Goal: Transaction & Acquisition: Book appointment/travel/reservation

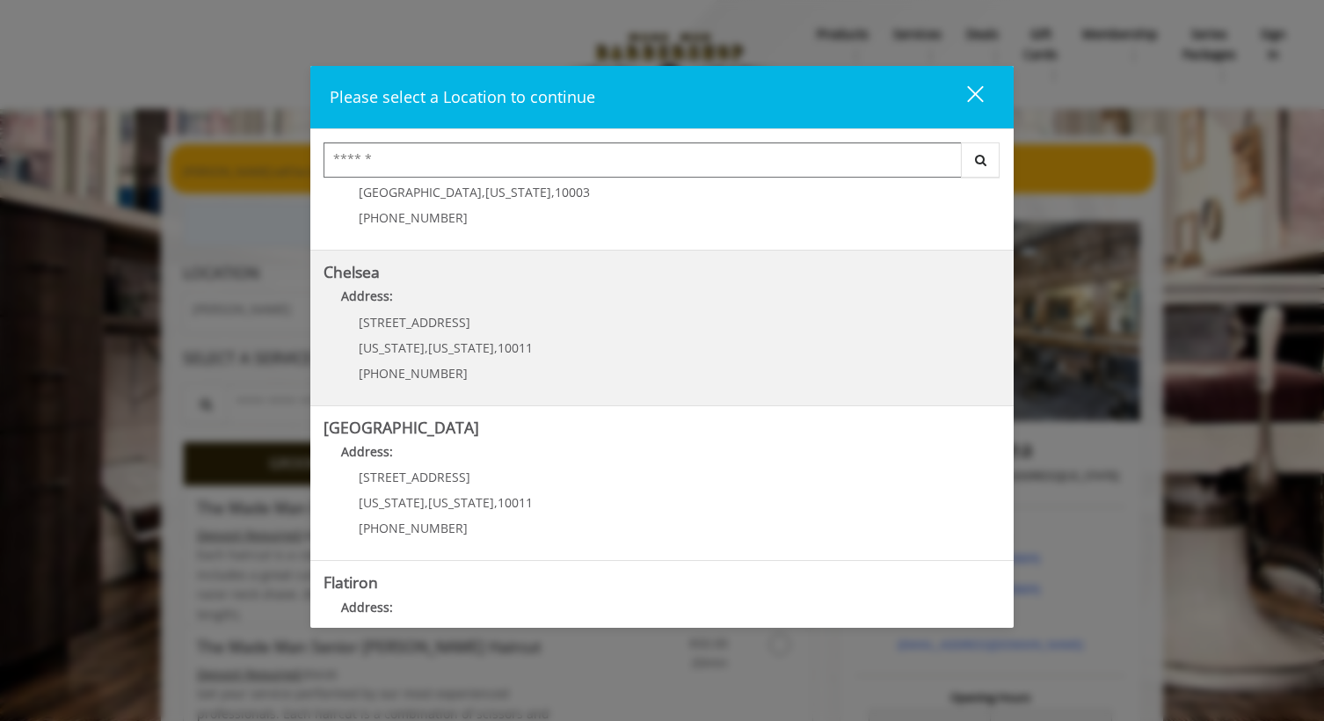
scroll to position [104, 0]
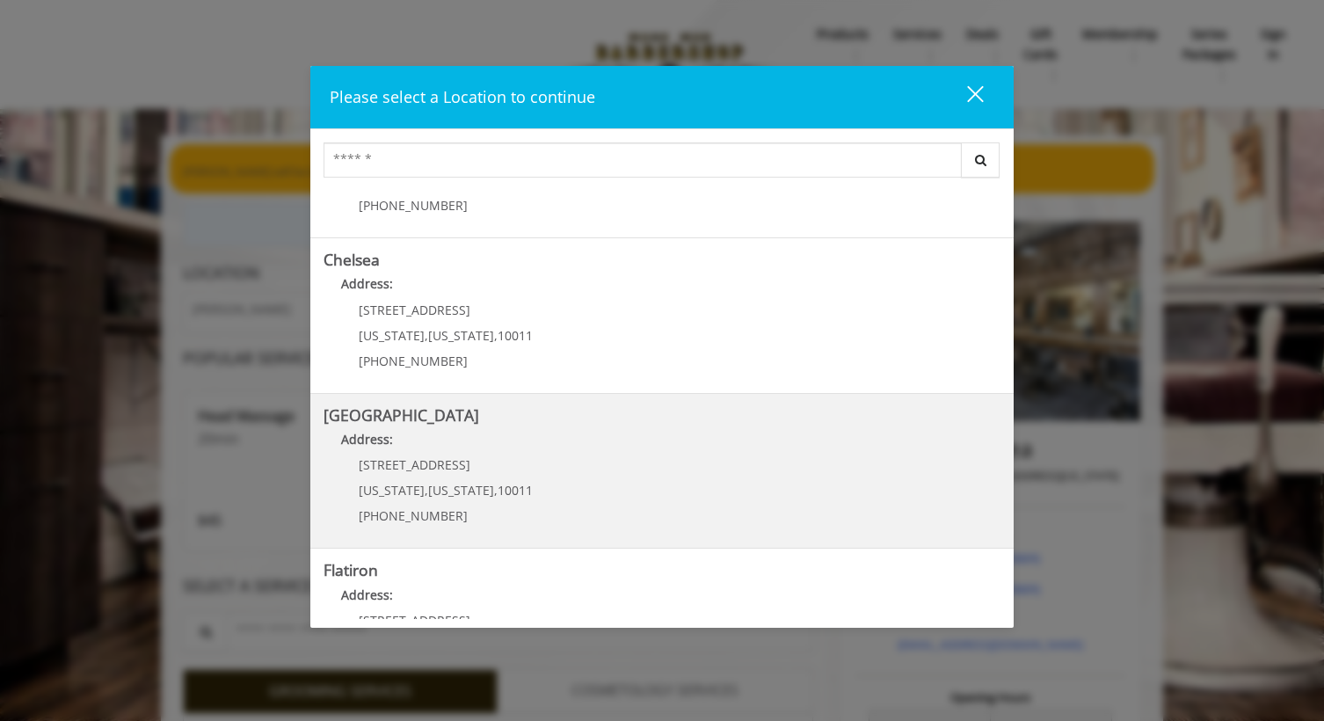
click at [545, 486] on Street "Chelsea 15th Street Address: 267 W 15th St New York , New York , 10011 (646) 85…" at bounding box center [662, 471] width 677 height 128
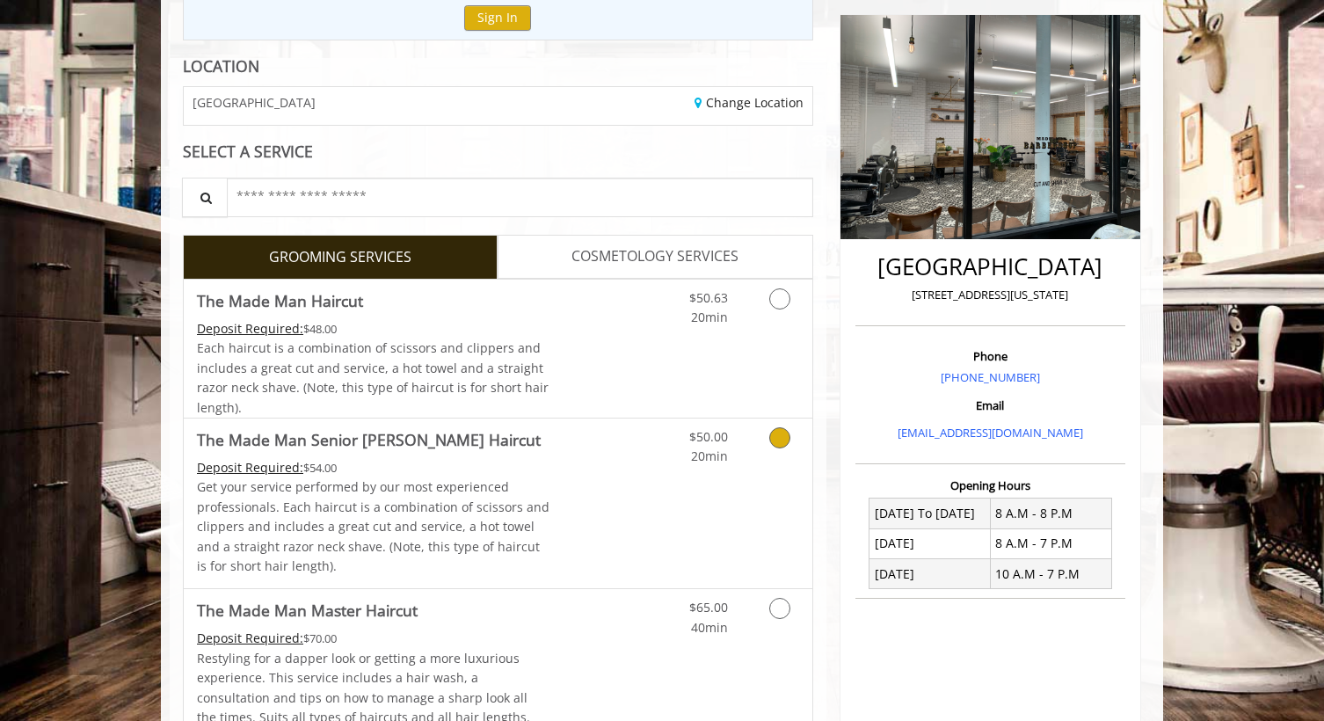
scroll to position [265, 0]
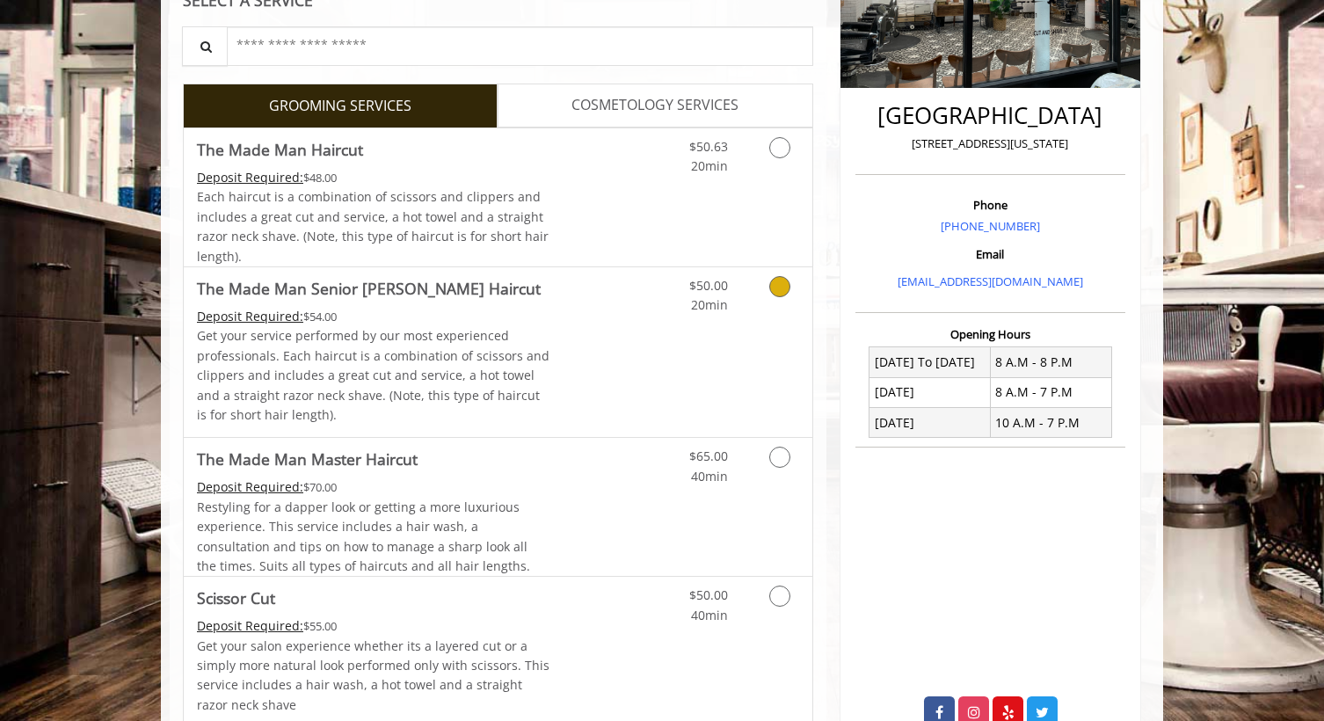
click at [593, 397] on link "Discounted Price" at bounding box center [603, 352] width 105 height 170
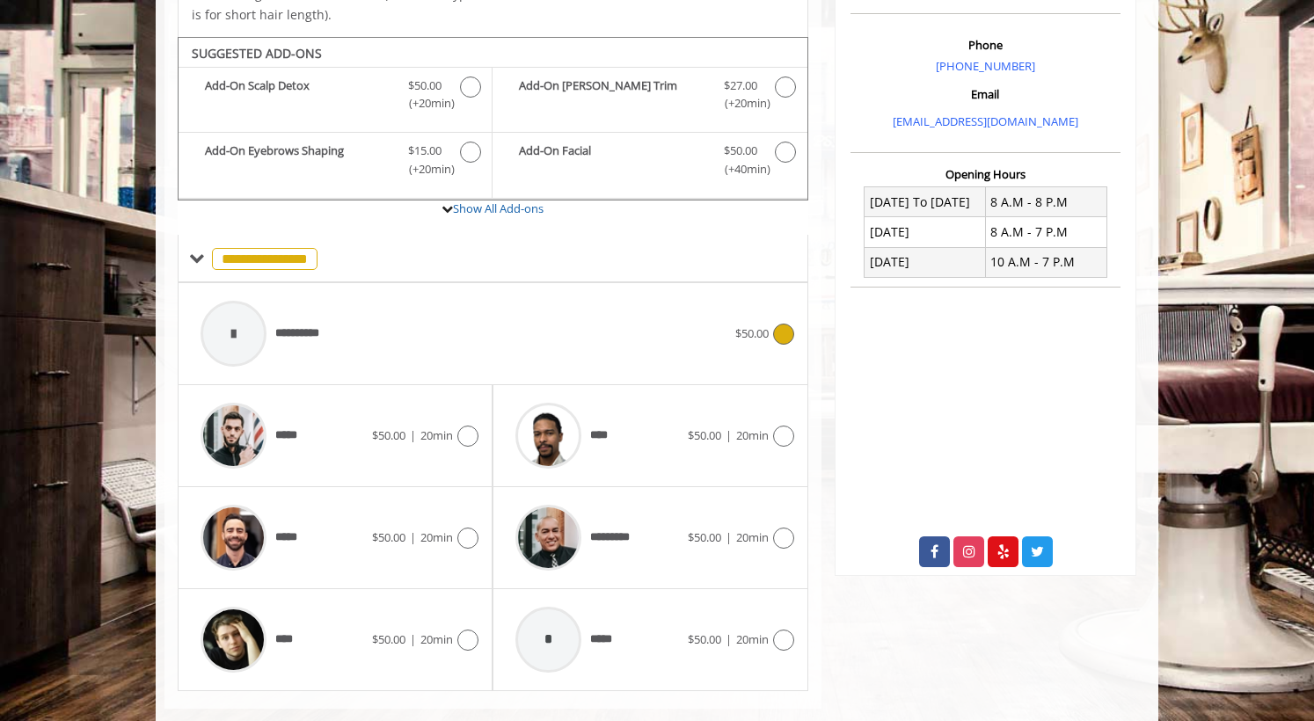
scroll to position [550, 0]
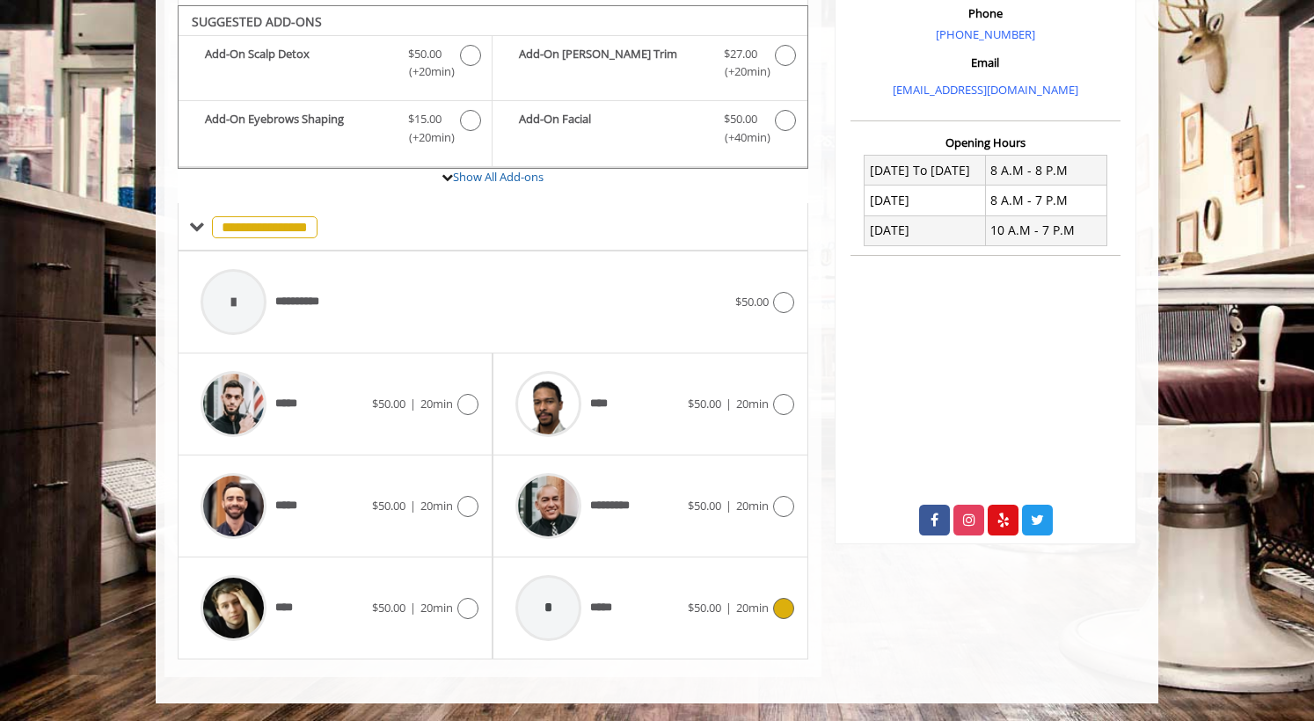
click at [616, 609] on span "*****" at bounding box center [605, 608] width 30 height 18
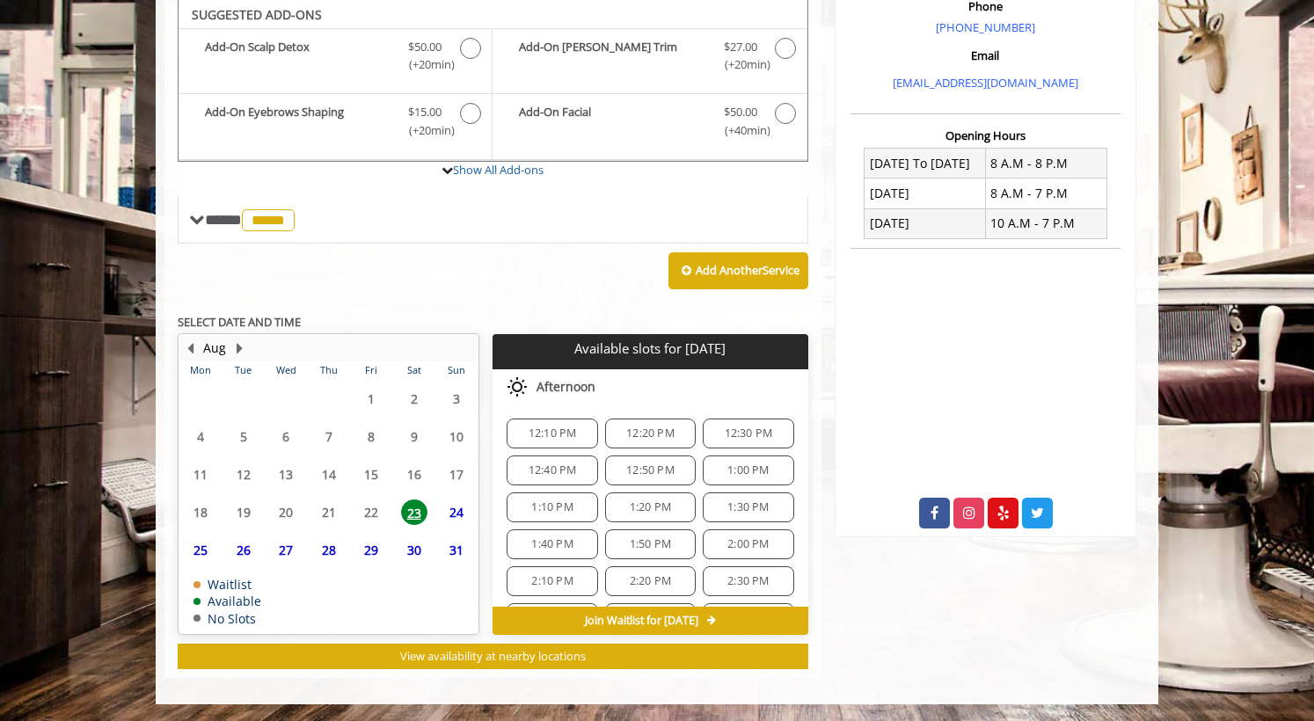
drag, startPoint x: 476, startPoint y: 522, endPoint x: 461, endPoint y: 510, distance: 19.4
click at [461, 510] on span "24" at bounding box center [456, 513] width 26 height 26
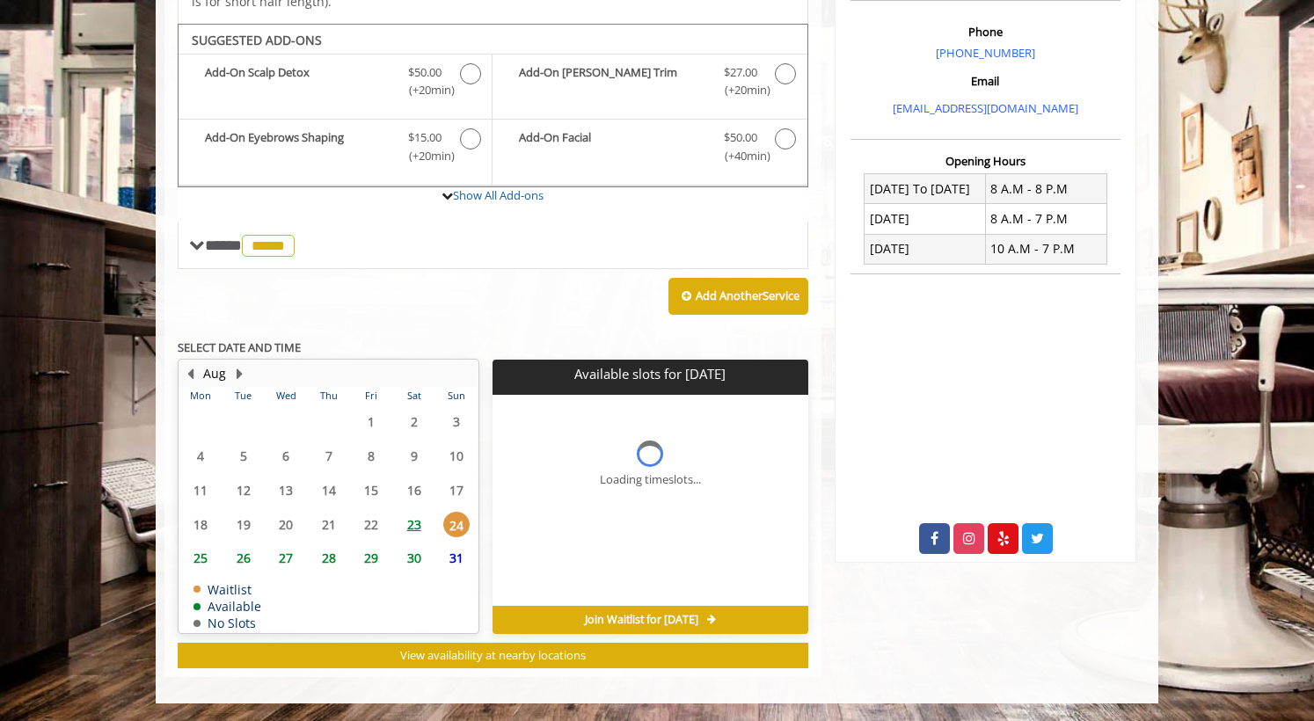
scroll to position [530, 0]
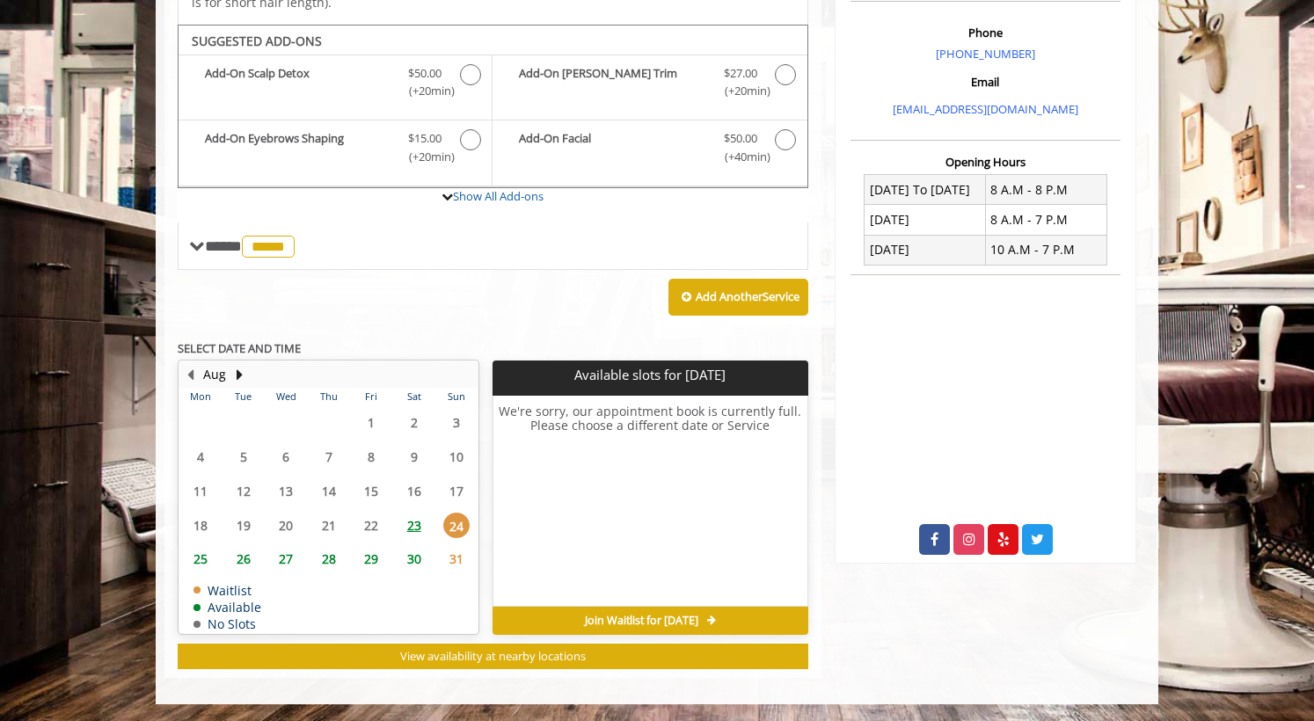
click at [201, 562] on span "25" at bounding box center [200, 559] width 26 height 26
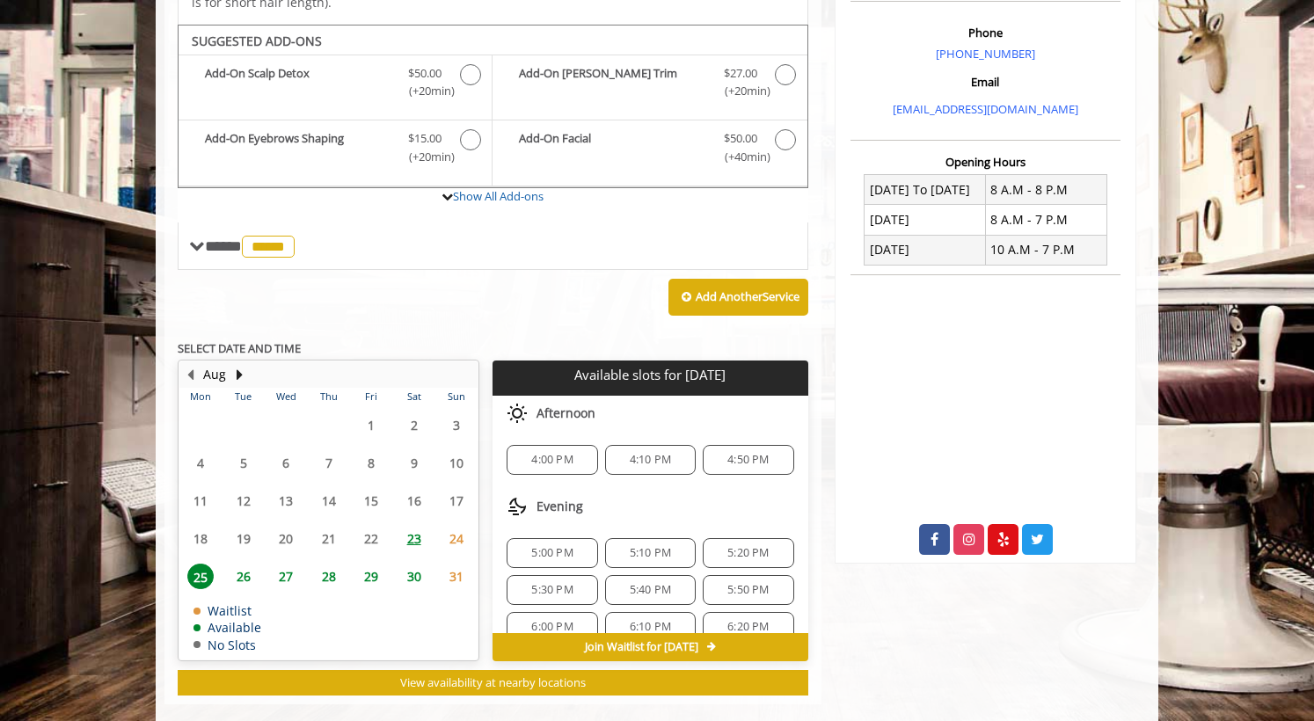
click at [421, 542] on span "23" at bounding box center [414, 539] width 26 height 26
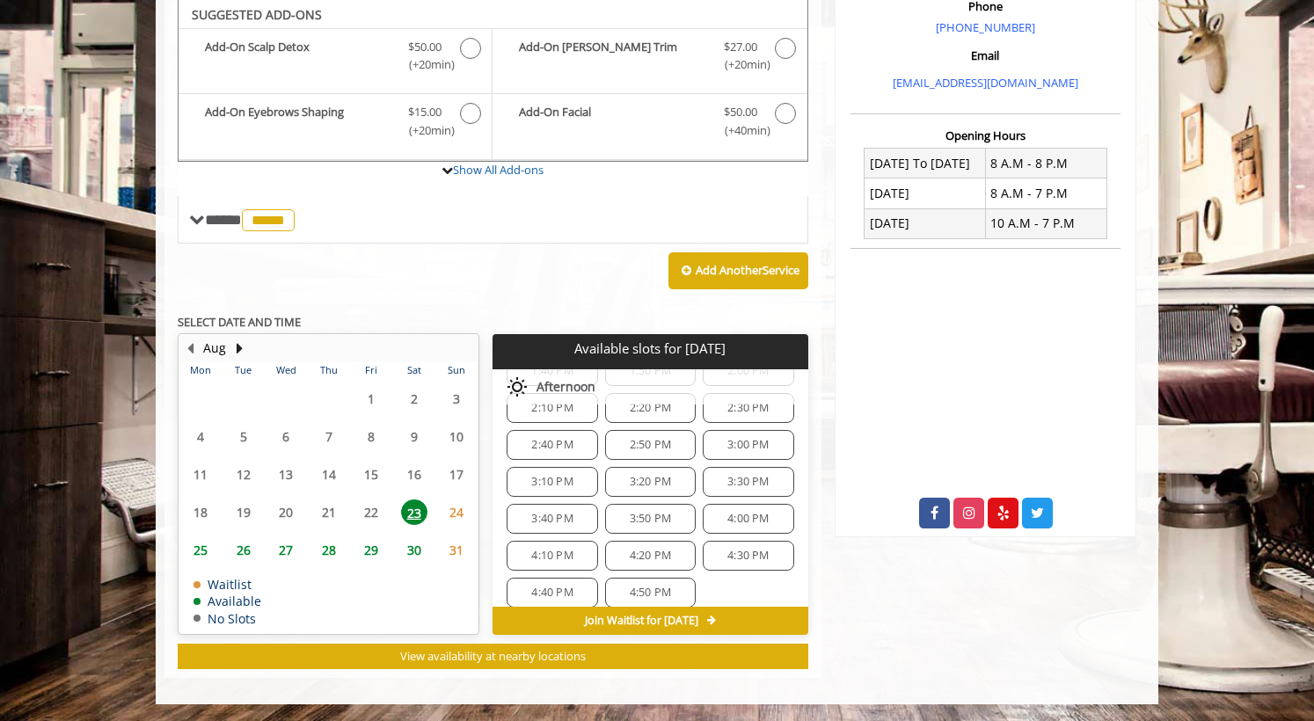
scroll to position [318, 0]
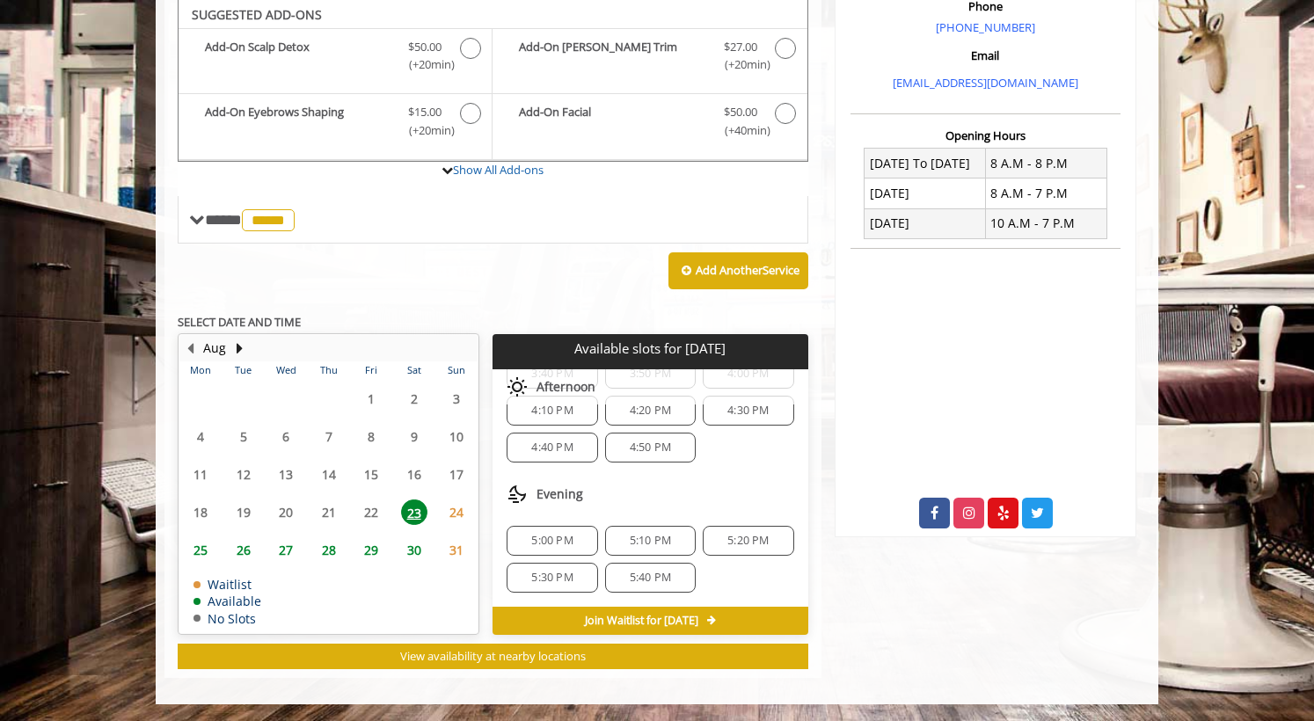
click at [469, 511] on span "24" at bounding box center [456, 513] width 26 height 26
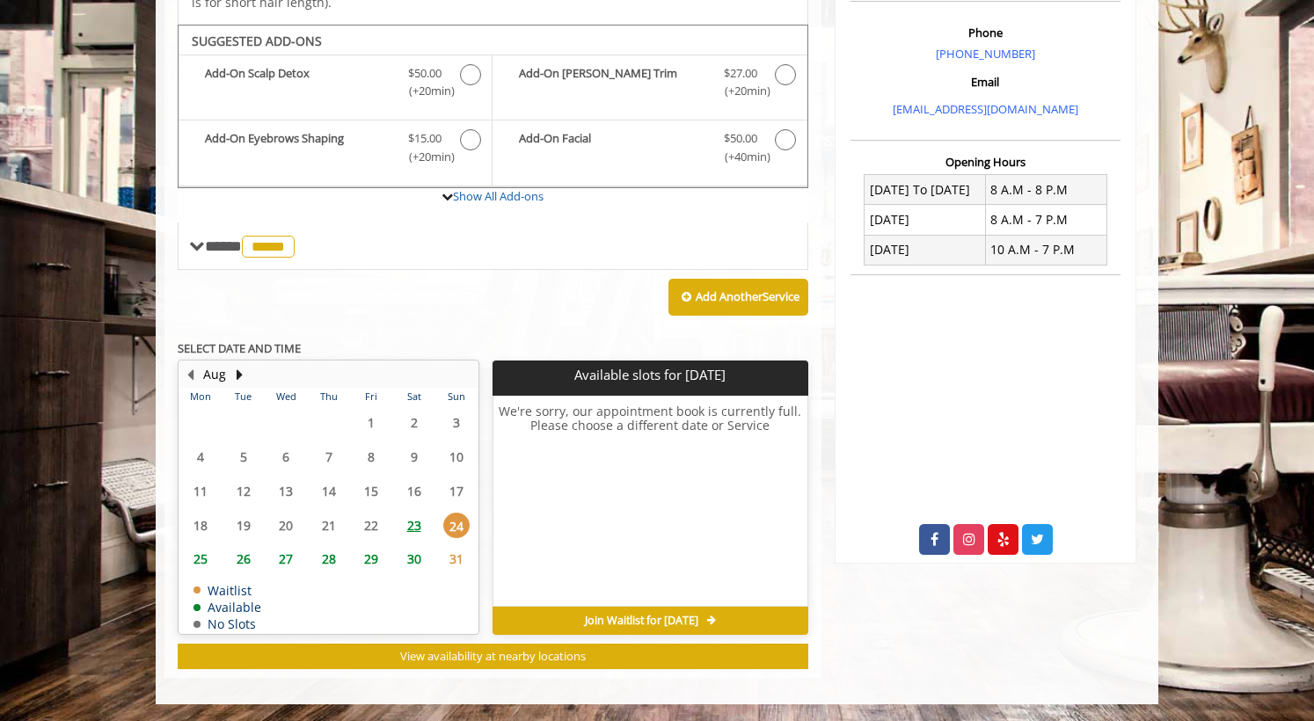
click at [594, 623] on span "Join Waitlist for Sun, Aug 24 2025" at bounding box center [641, 621] width 113 height 14
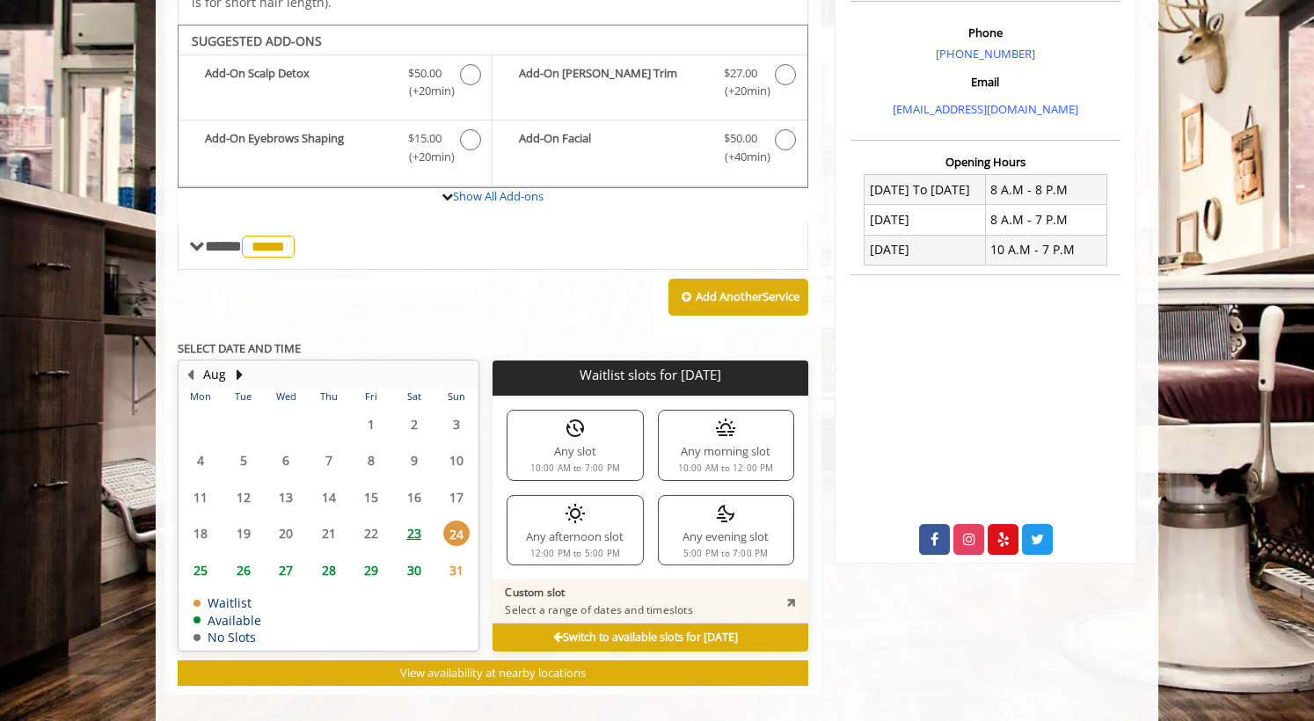
click at [602, 458] on div "Any slot 10:00 AM to 7:00 PM" at bounding box center [575, 445] width 136 height 70
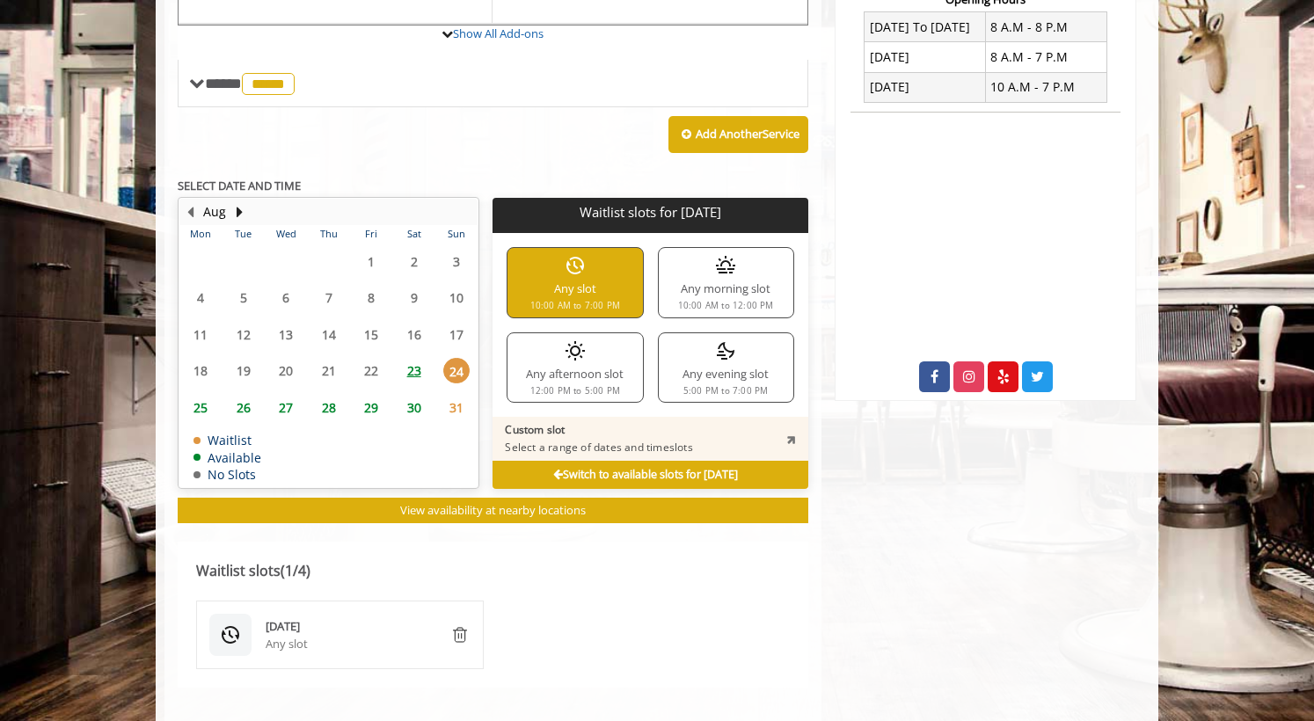
scroll to position [696, 0]
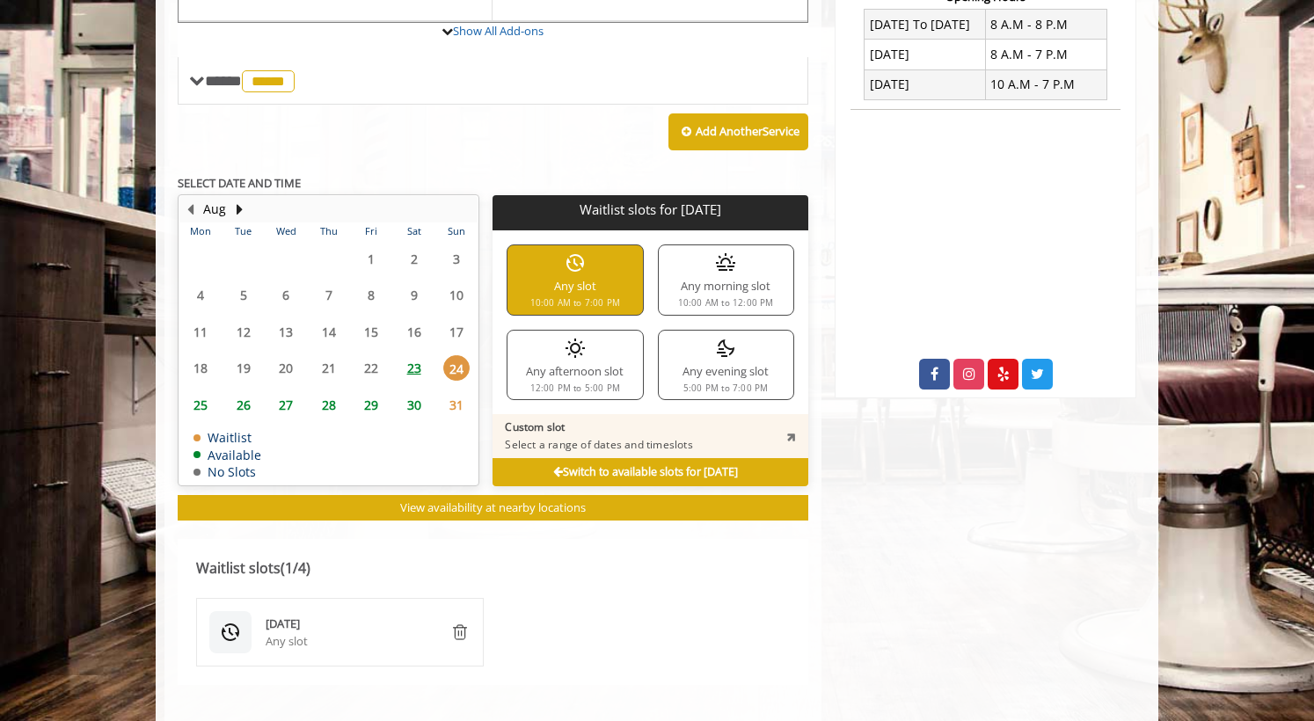
click at [689, 438] on p "Select a range of dates and timeslots" at bounding box center [598, 445] width 187 height 14
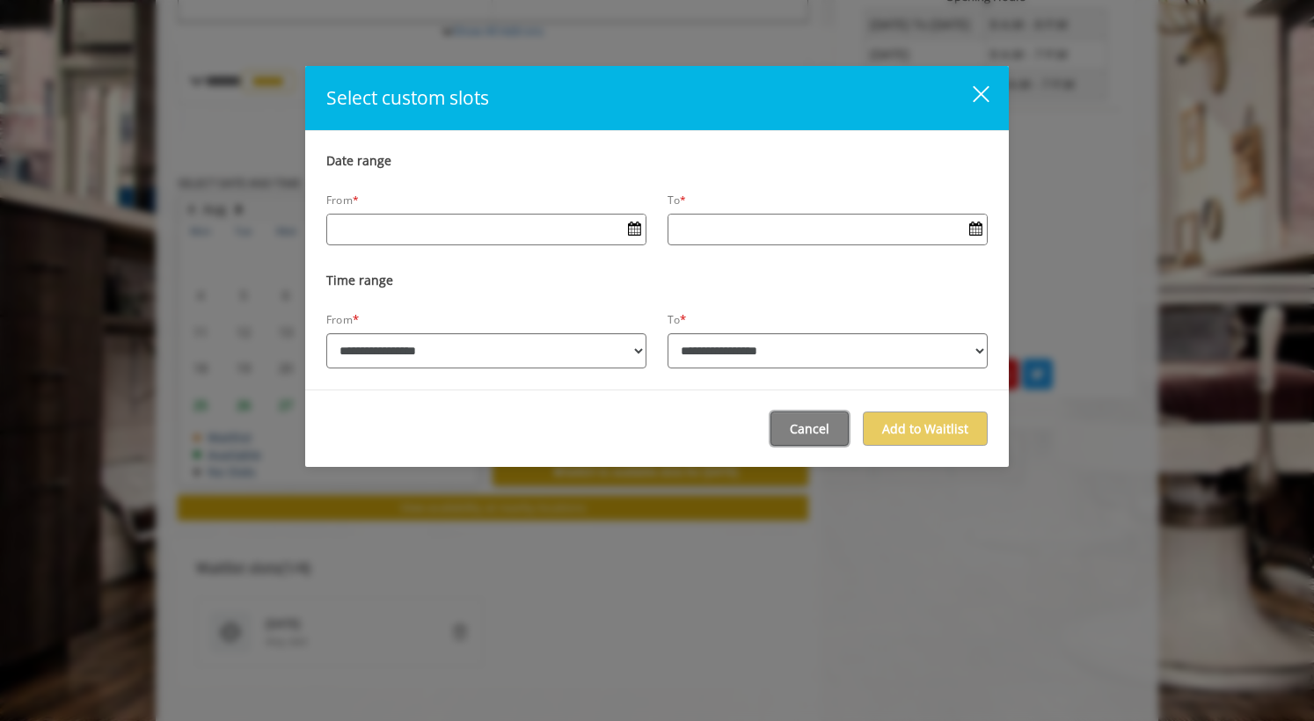
click at [820, 436] on button "Cancel" at bounding box center [809, 429] width 78 height 34
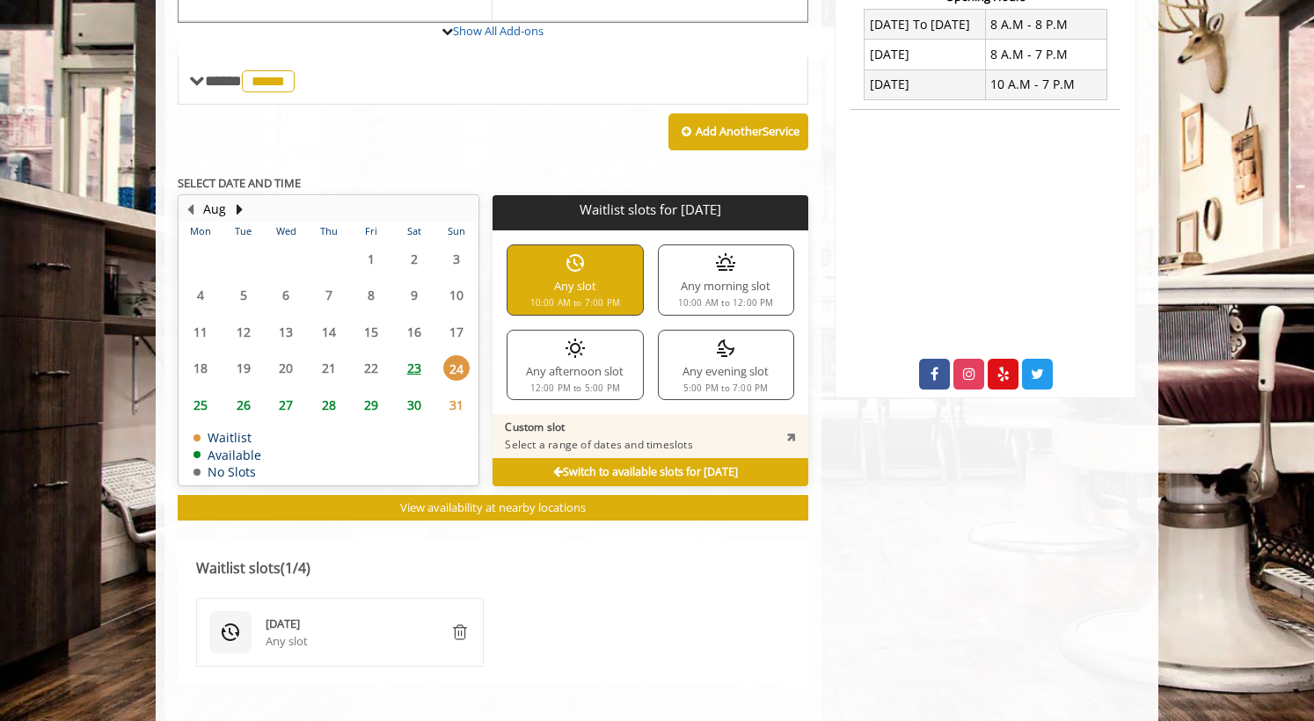
click at [589, 292] on div "Any slot 10:00 AM to 7:00 PM" at bounding box center [575, 279] width 136 height 70
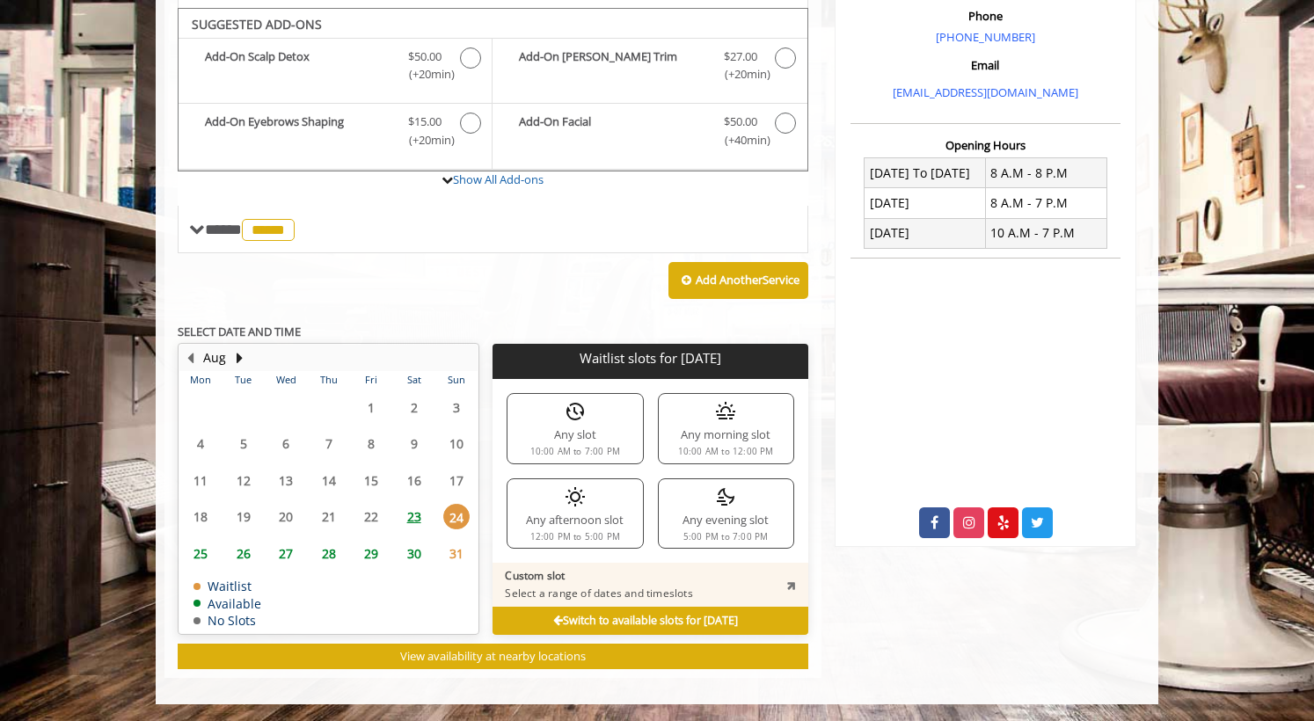
click at [586, 443] on div "Any slot 10:00 AM to 7:00 PM" at bounding box center [575, 428] width 136 height 70
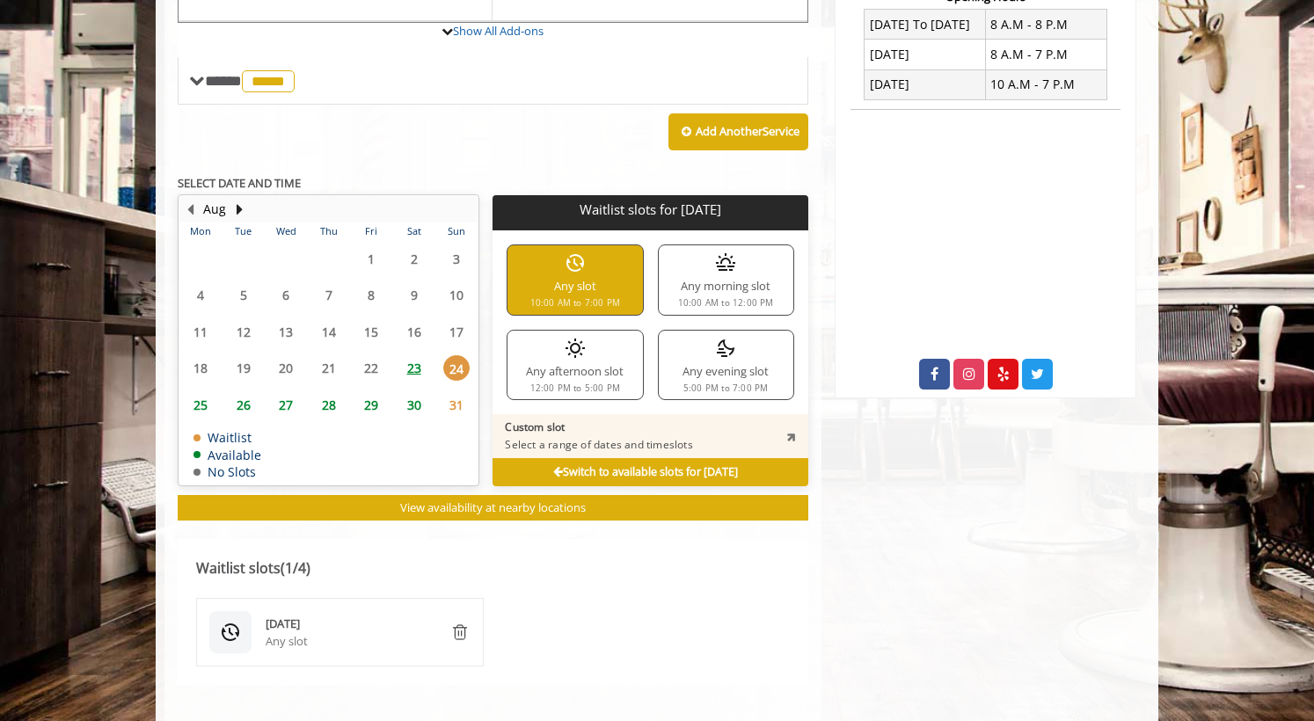
click at [663, 438] on p "Select a range of dates and timeslots" at bounding box center [598, 445] width 187 height 14
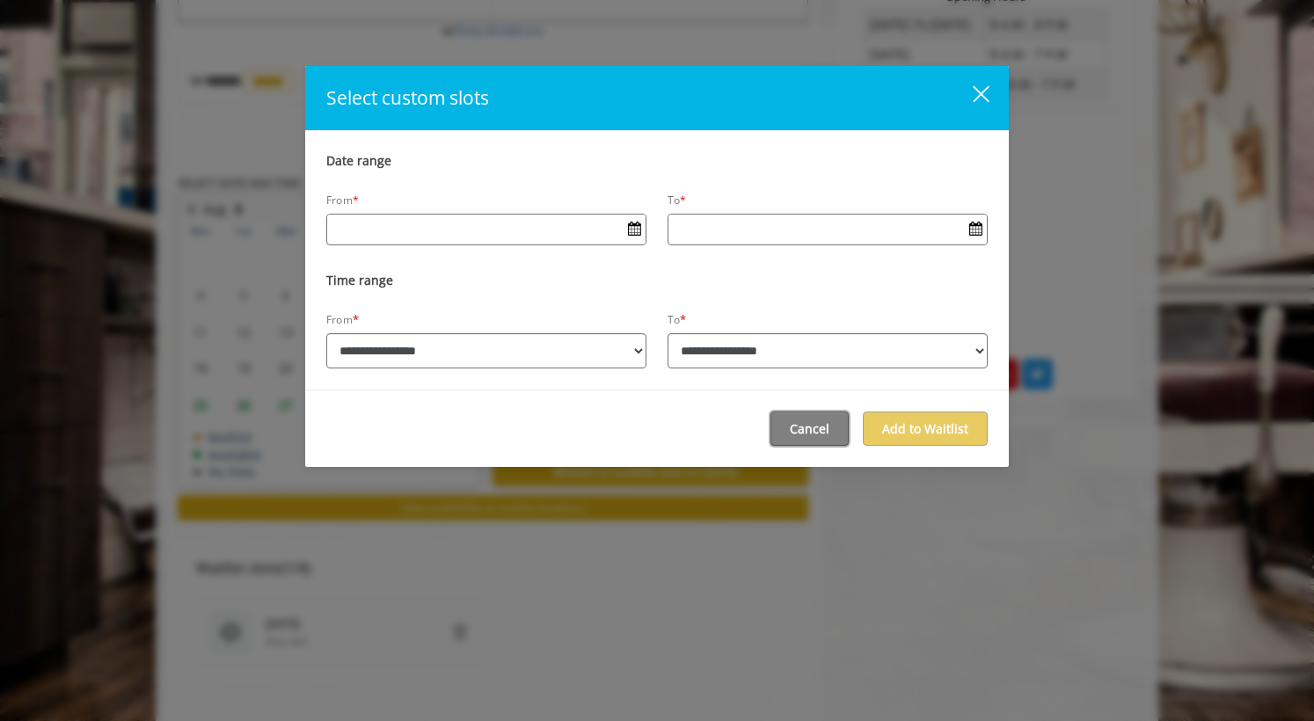
click at [812, 432] on button "Cancel" at bounding box center [809, 429] width 78 height 34
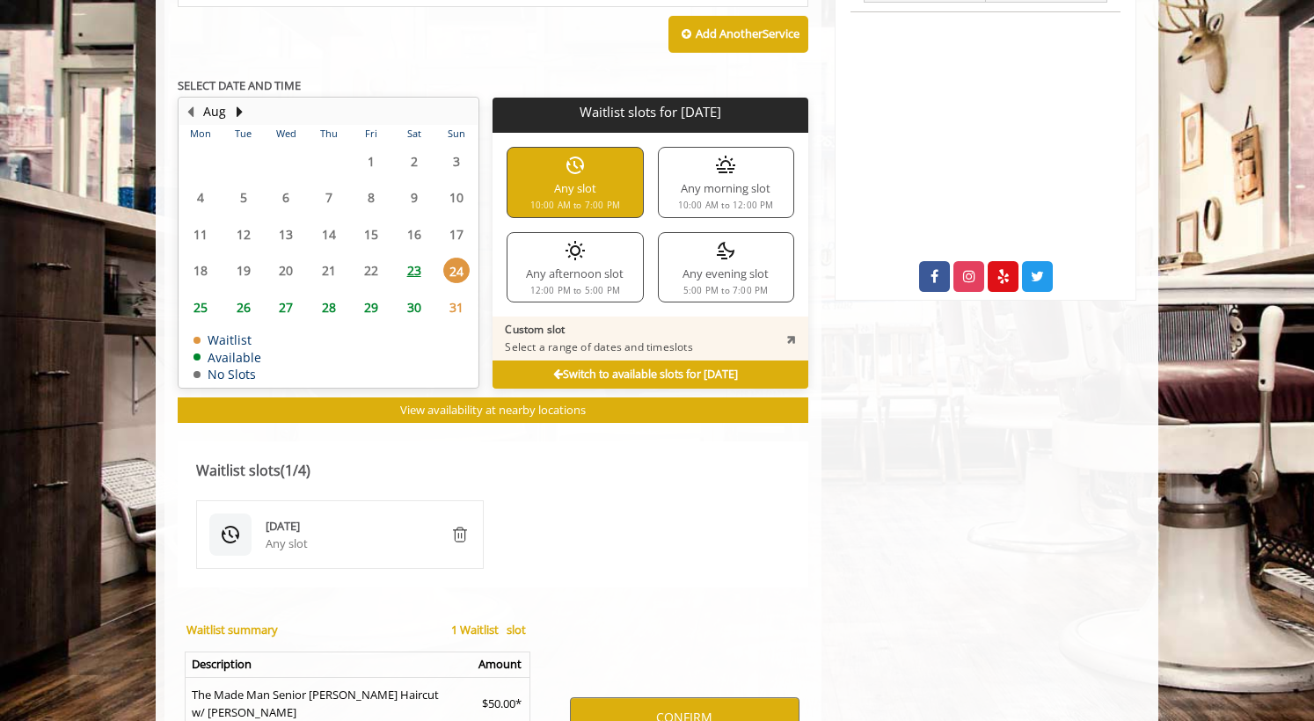
scroll to position [961, 0]
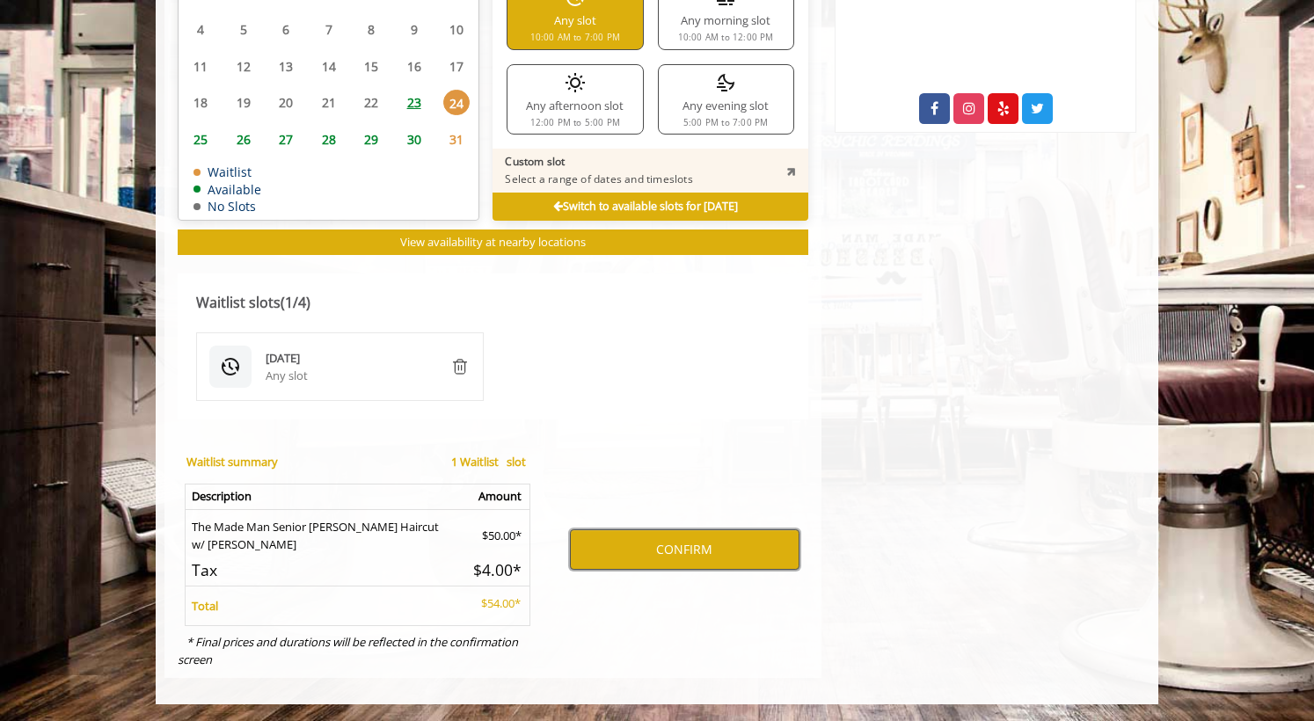
click at [632, 542] on button "CONFIRM" at bounding box center [685, 549] width 230 height 40
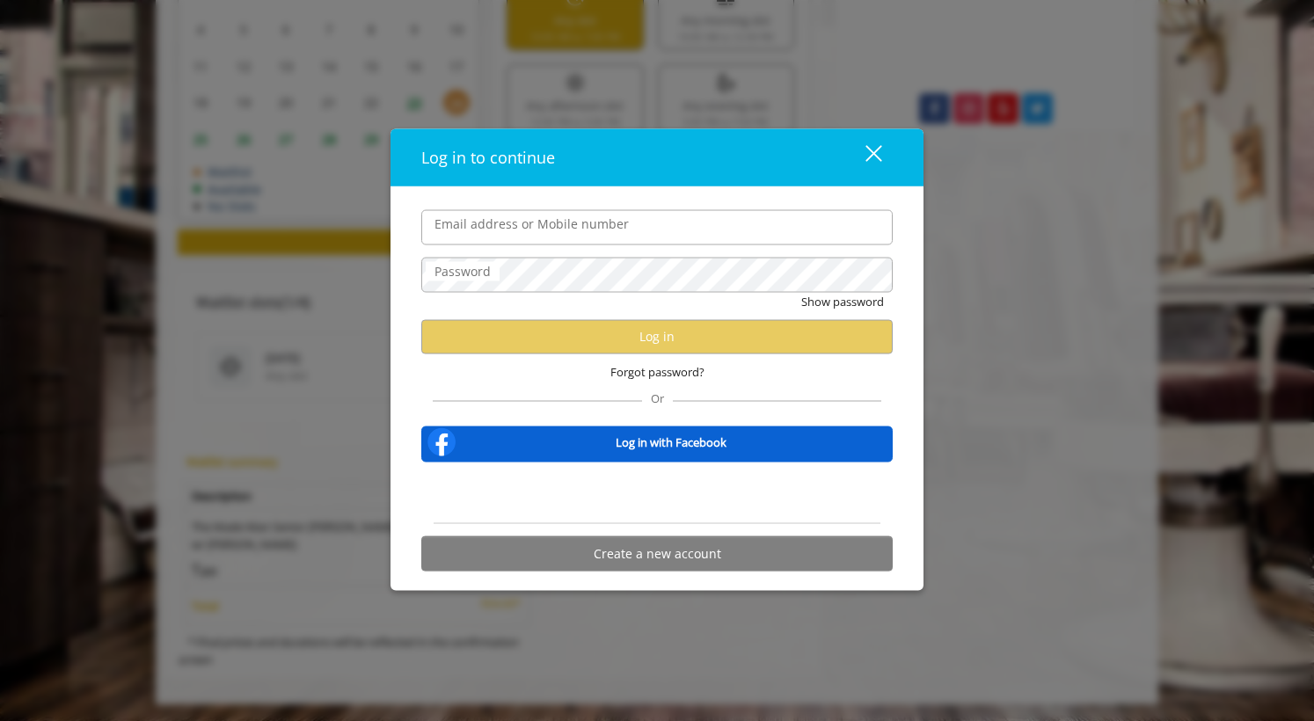
click at [869, 157] on div "close dialog" at bounding box center [873, 153] width 17 height 17
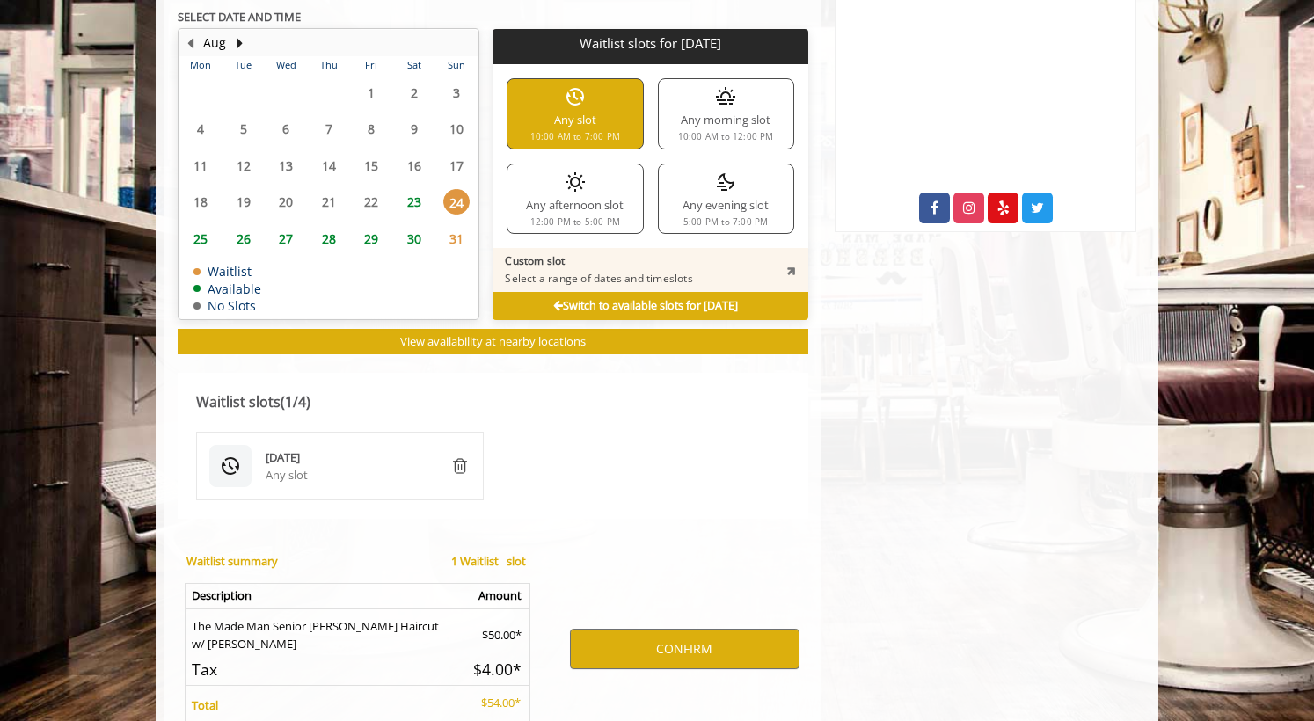
scroll to position [917, 0]
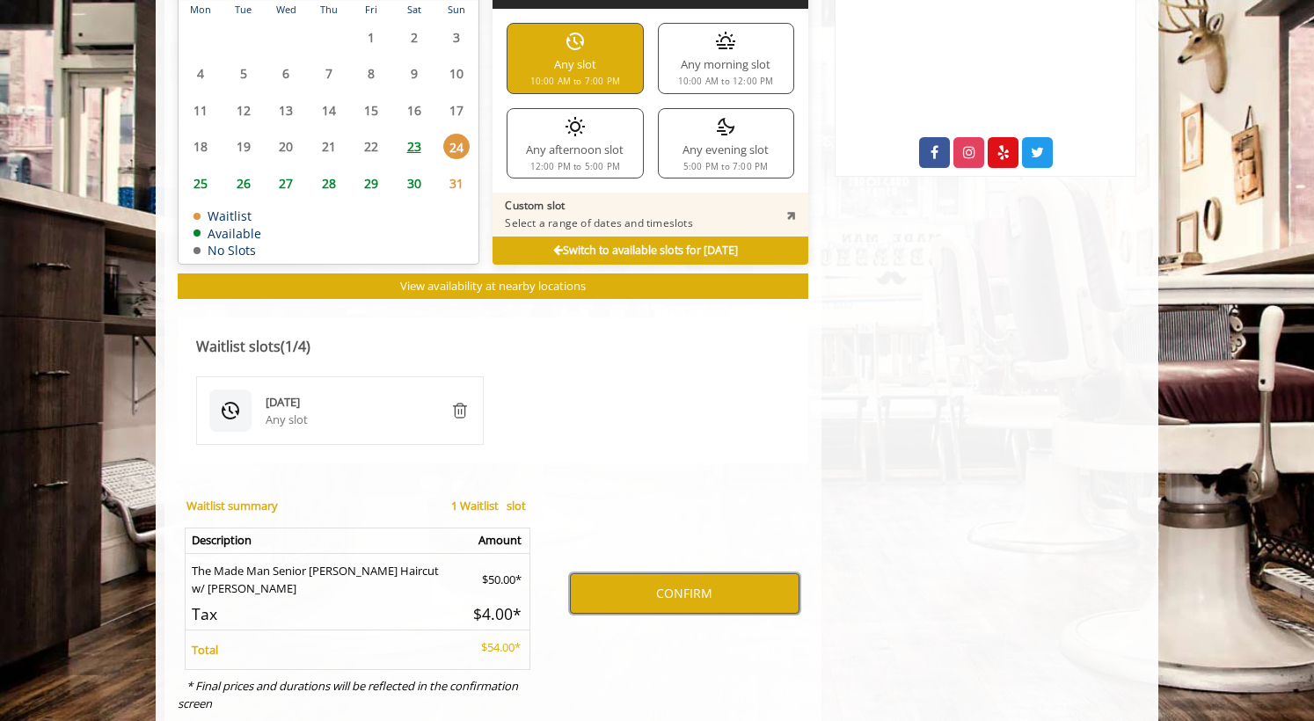
click at [614, 580] on button "CONFIRM" at bounding box center [685, 593] width 230 height 40
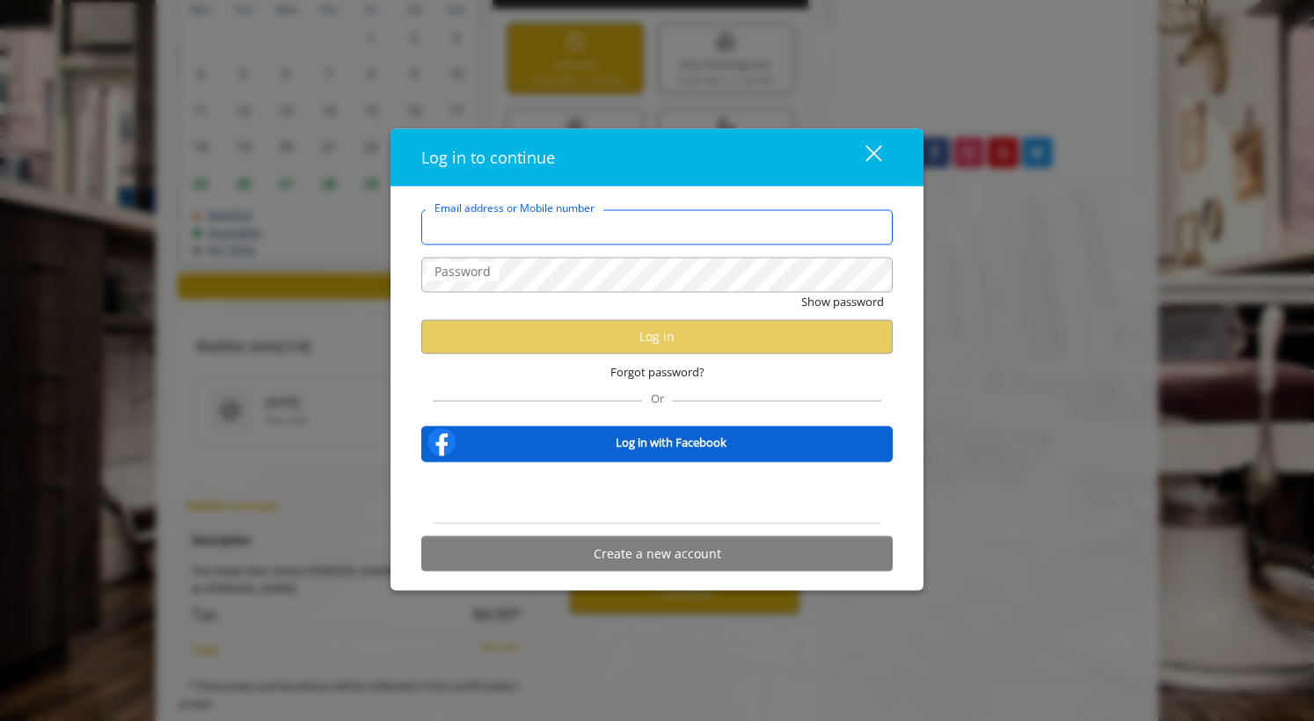
click at [581, 216] on input "Email address or Mobile number" at bounding box center [656, 226] width 471 height 35
type input "**********"
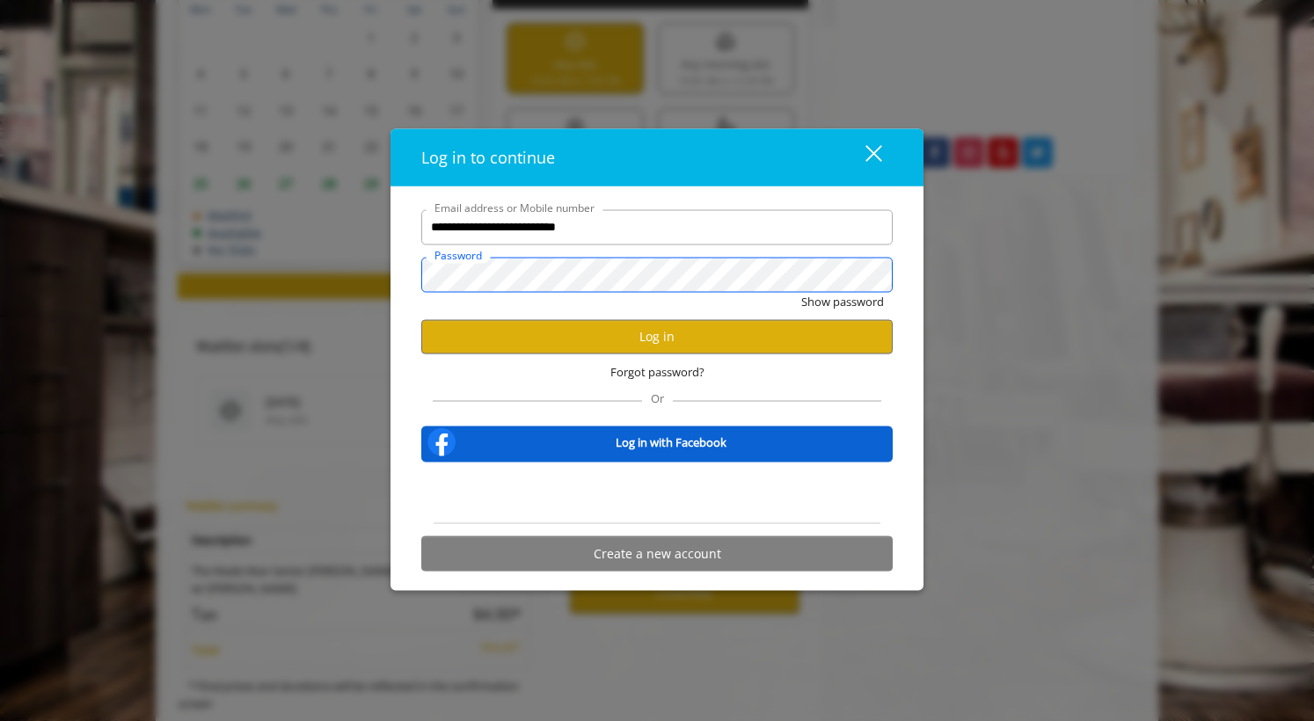
click at [801, 292] on button "Show password" at bounding box center [842, 301] width 83 height 18
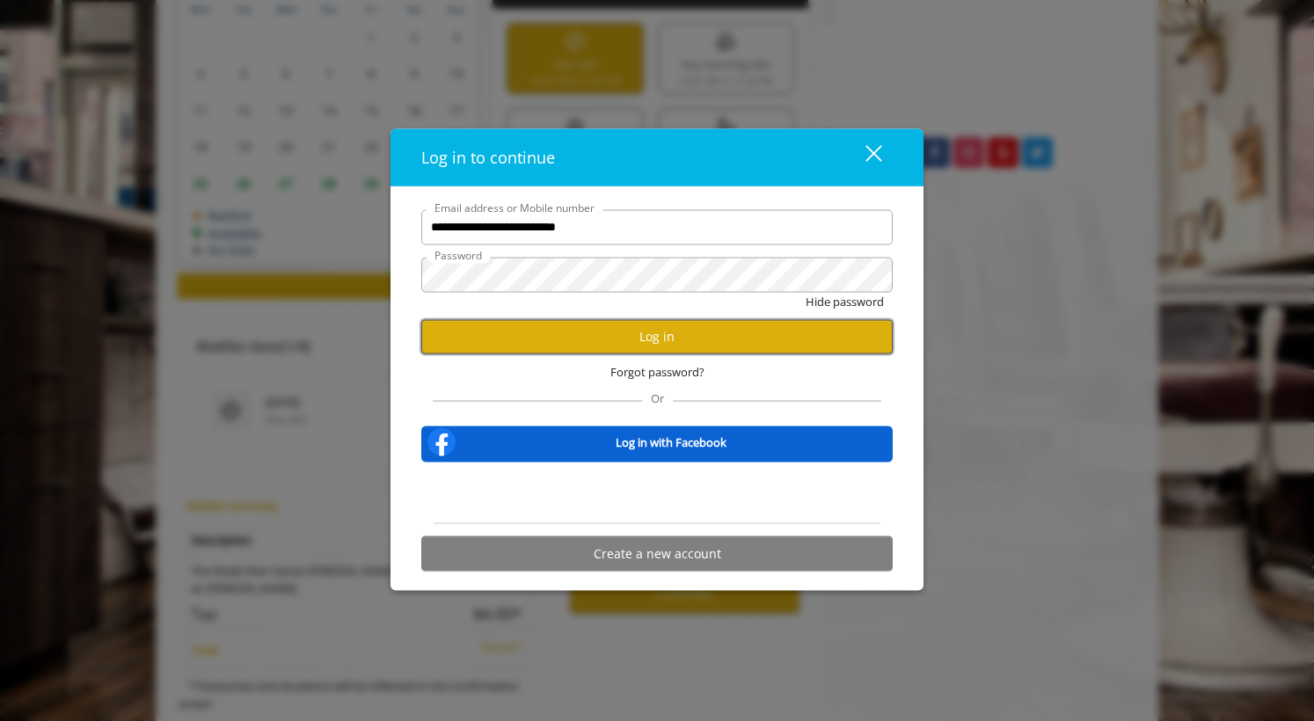
click at [521, 332] on button "Log in" at bounding box center [656, 336] width 471 height 34
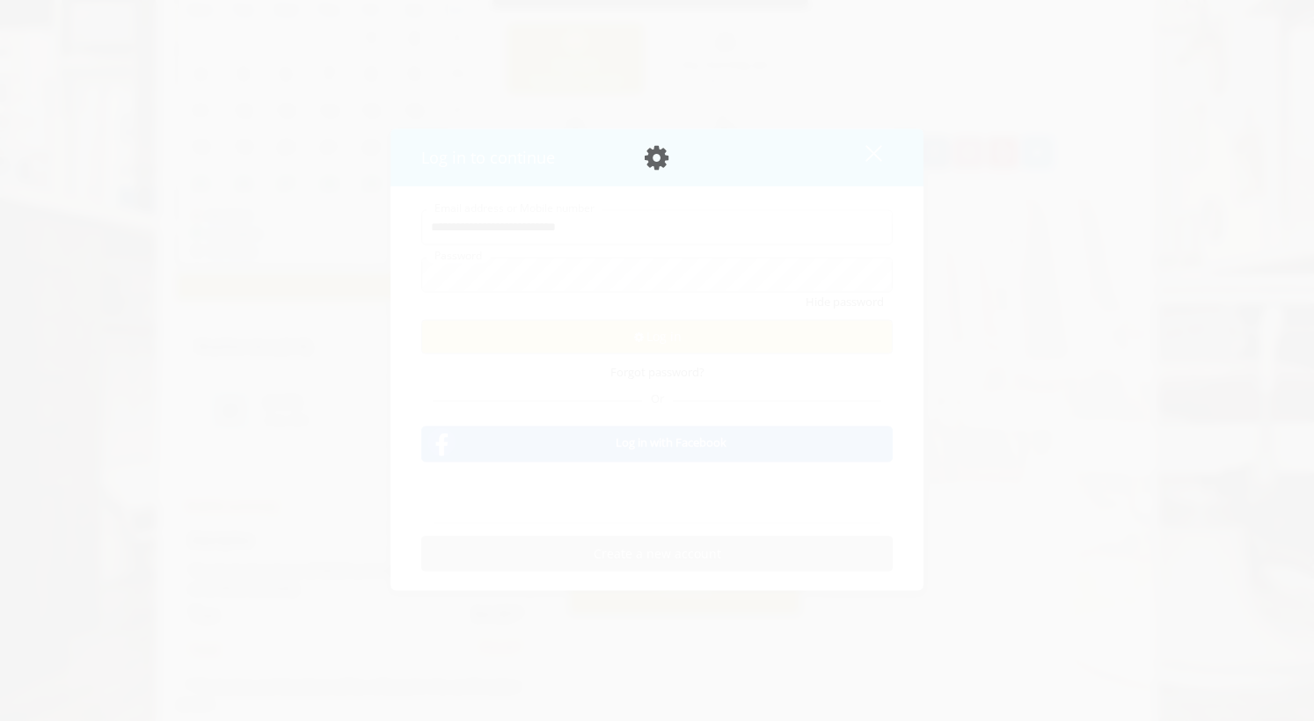
scroll to position [854, 0]
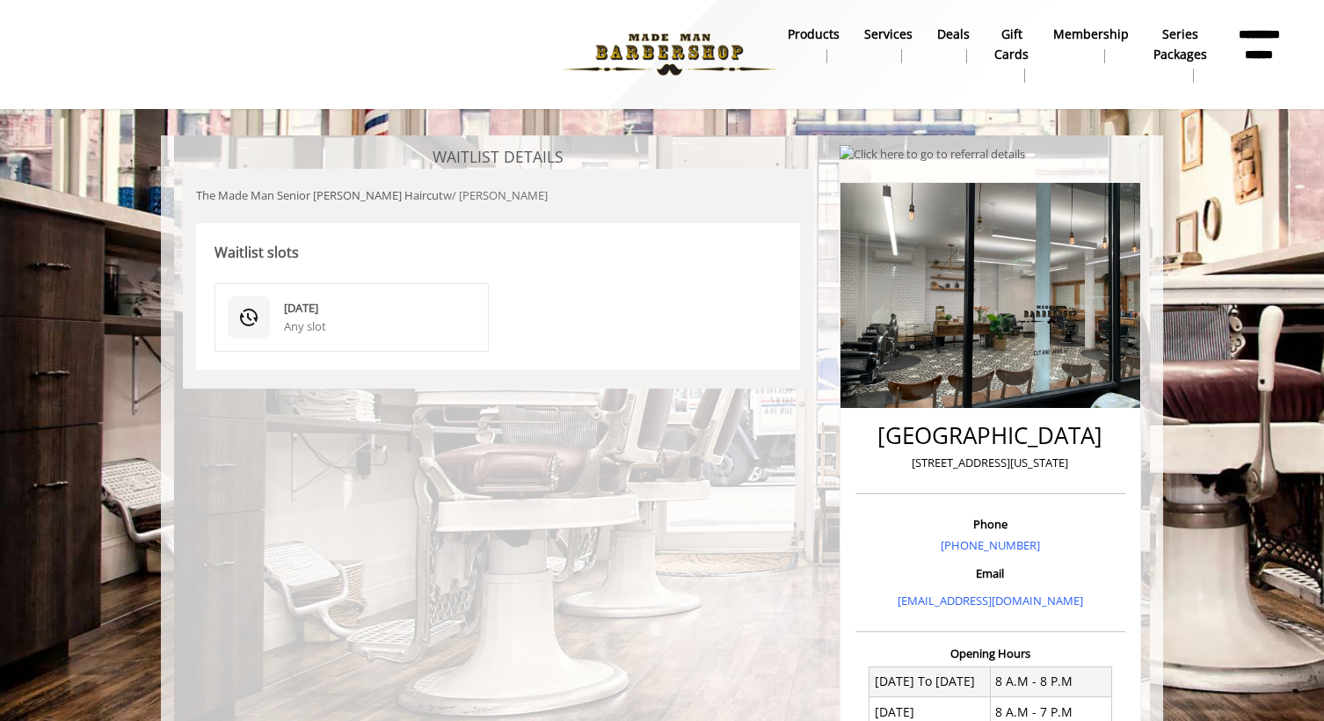
click at [369, 323] on div "Any slot" at bounding box center [380, 326] width 192 height 18
click at [253, 324] on img at bounding box center [248, 317] width 21 height 21
click at [363, 303] on div "Aug 24 2025" at bounding box center [380, 308] width 192 height 18
click at [727, 282] on div "Aug 24 2025 Any slot" at bounding box center [498, 318] width 604 height 106
click at [931, 130] on div "**********" at bounding box center [662, 532] width 1324 height 1065
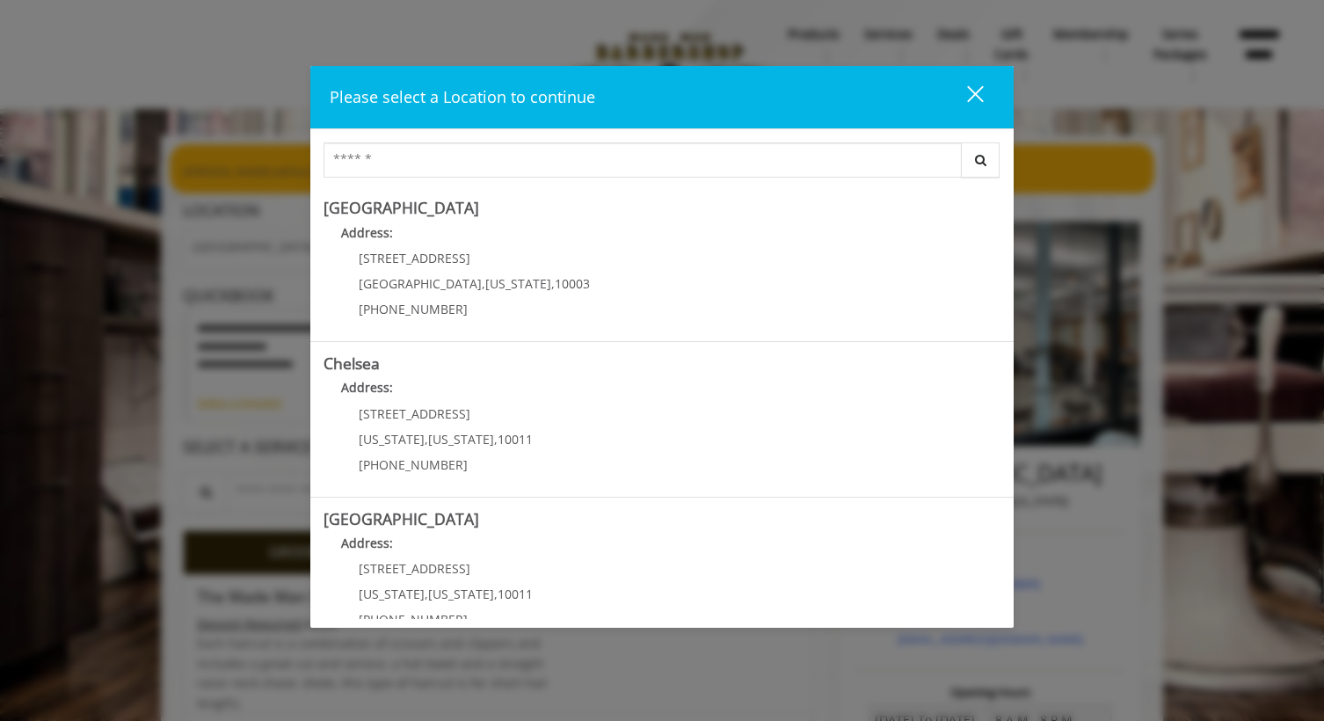
click at [984, 104] on button "close" at bounding box center [965, 97] width 60 height 36
